Goal: Information Seeking & Learning: Check status

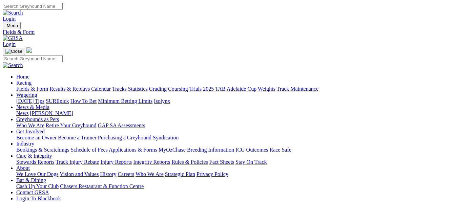
click at [86, 86] on link "Results & Replays" at bounding box center [69, 89] width 40 height 6
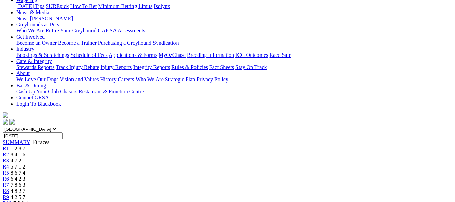
scroll to position [77, 0]
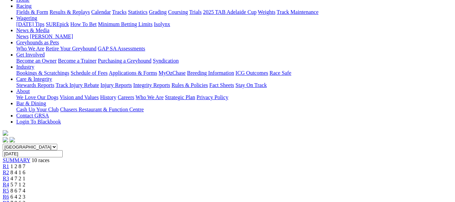
click at [25, 176] on span "4 7 2 1" at bounding box center [17, 179] width 15 height 6
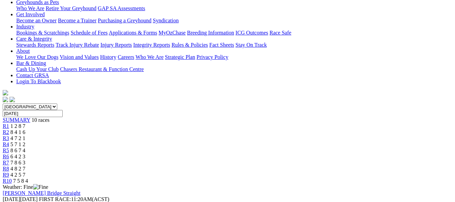
scroll to position [72, 0]
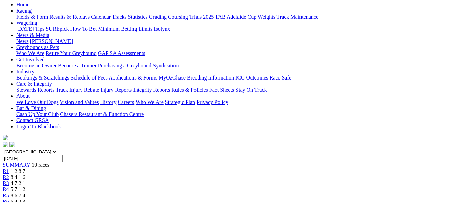
click at [25, 187] on span "5 7 1 2" at bounding box center [17, 190] width 15 height 6
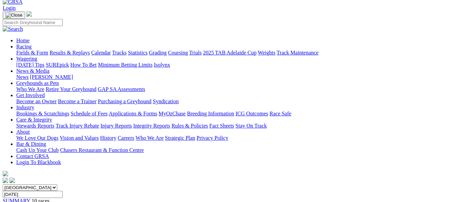
scroll to position [27, 0]
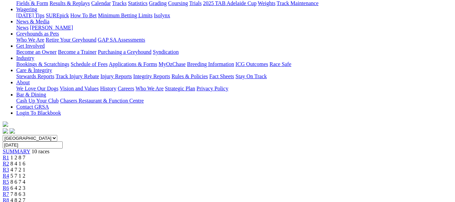
scroll to position [45, 0]
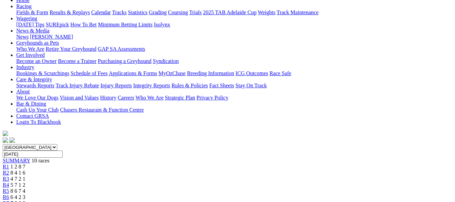
scroll to position [63, 0]
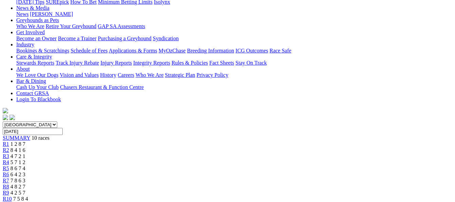
scroll to position [68, 0]
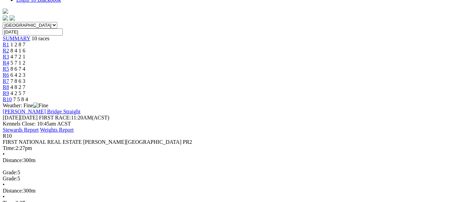
scroll to position [212, 0]
